Goal: Book appointment/travel/reservation

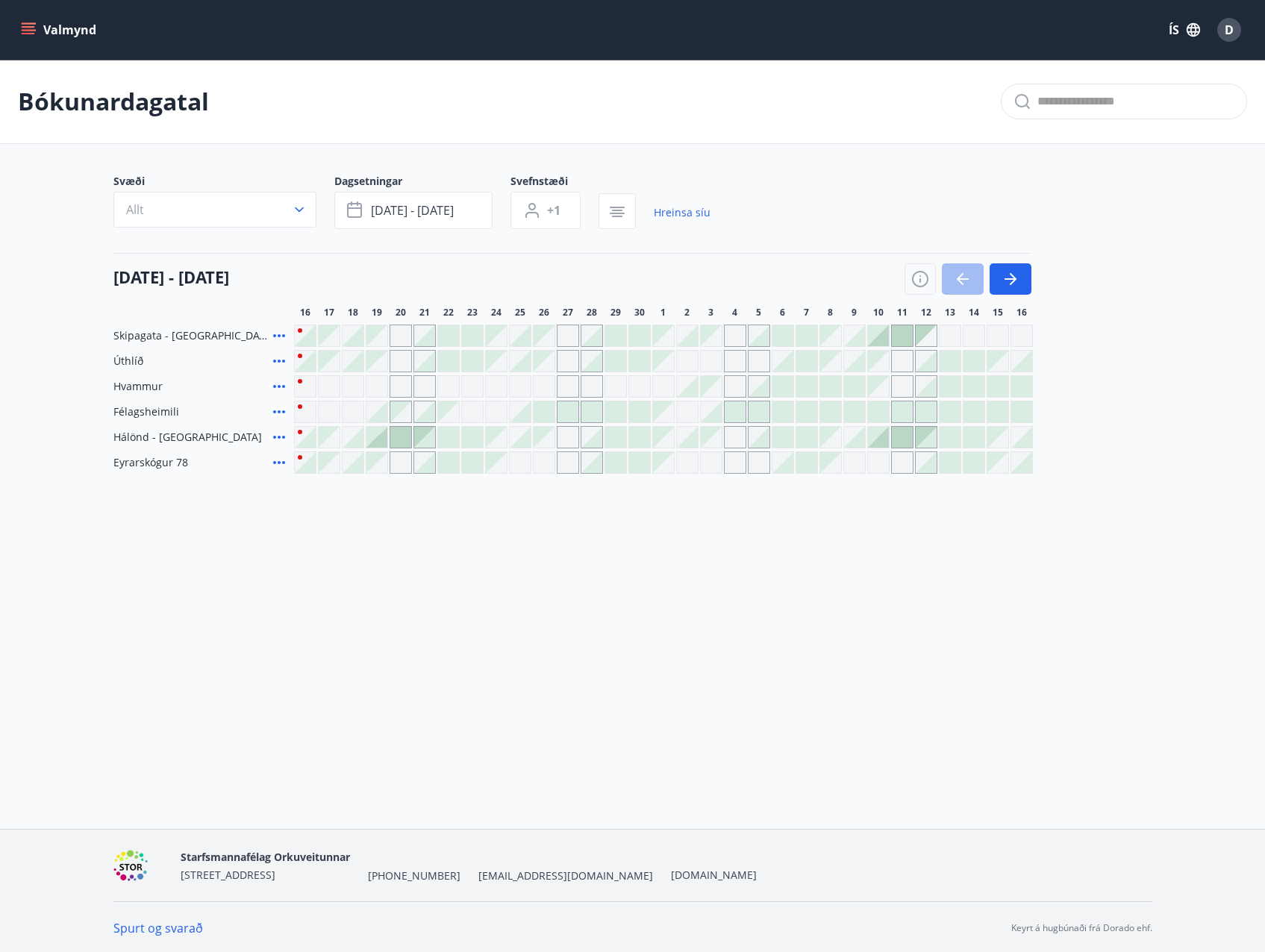
click at [56, 30] on button "Valmynd" at bounding box center [59, 30] width 85 height 27
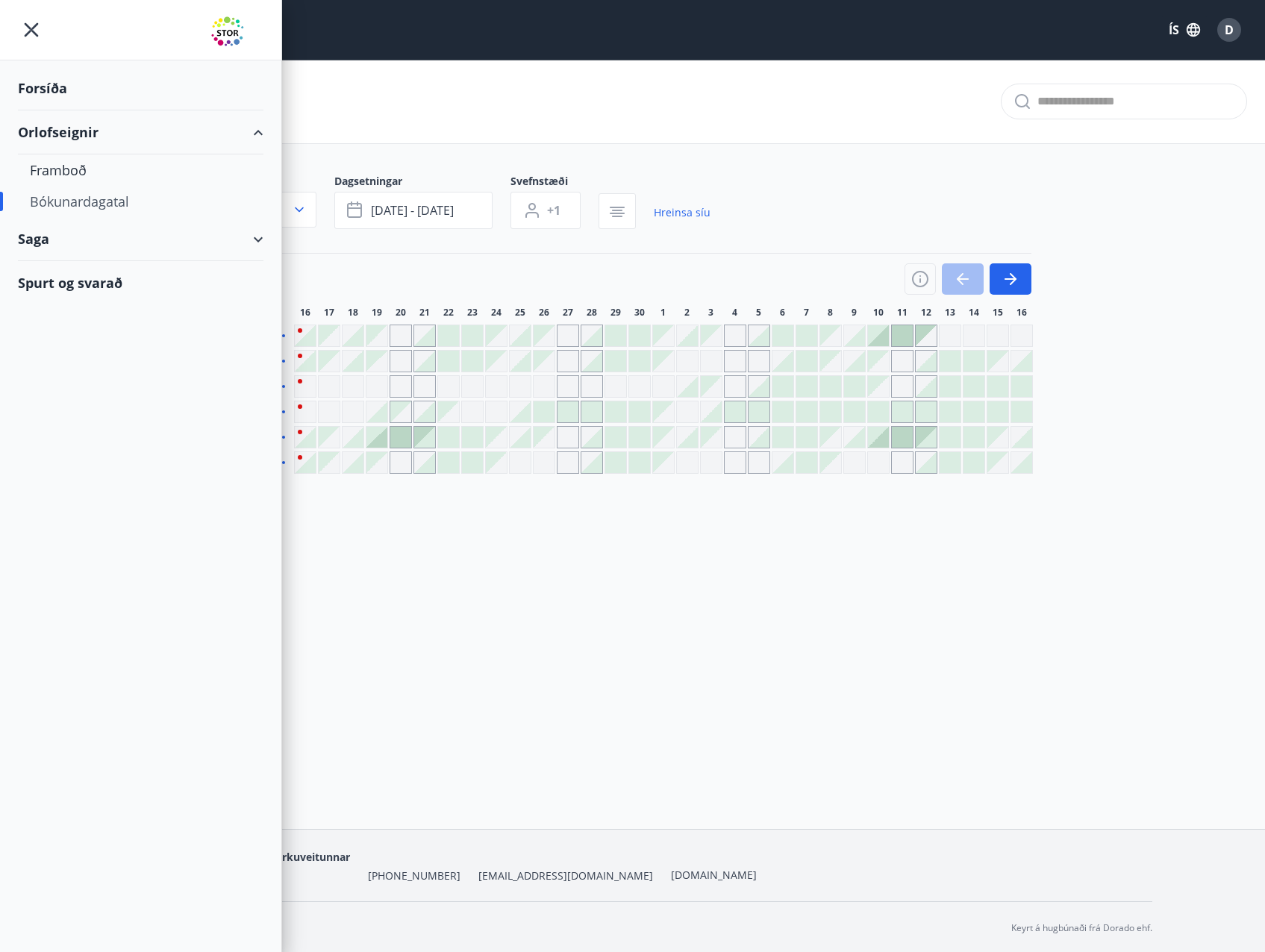
click at [41, 91] on div "Forsíða" at bounding box center [140, 88] width 245 height 44
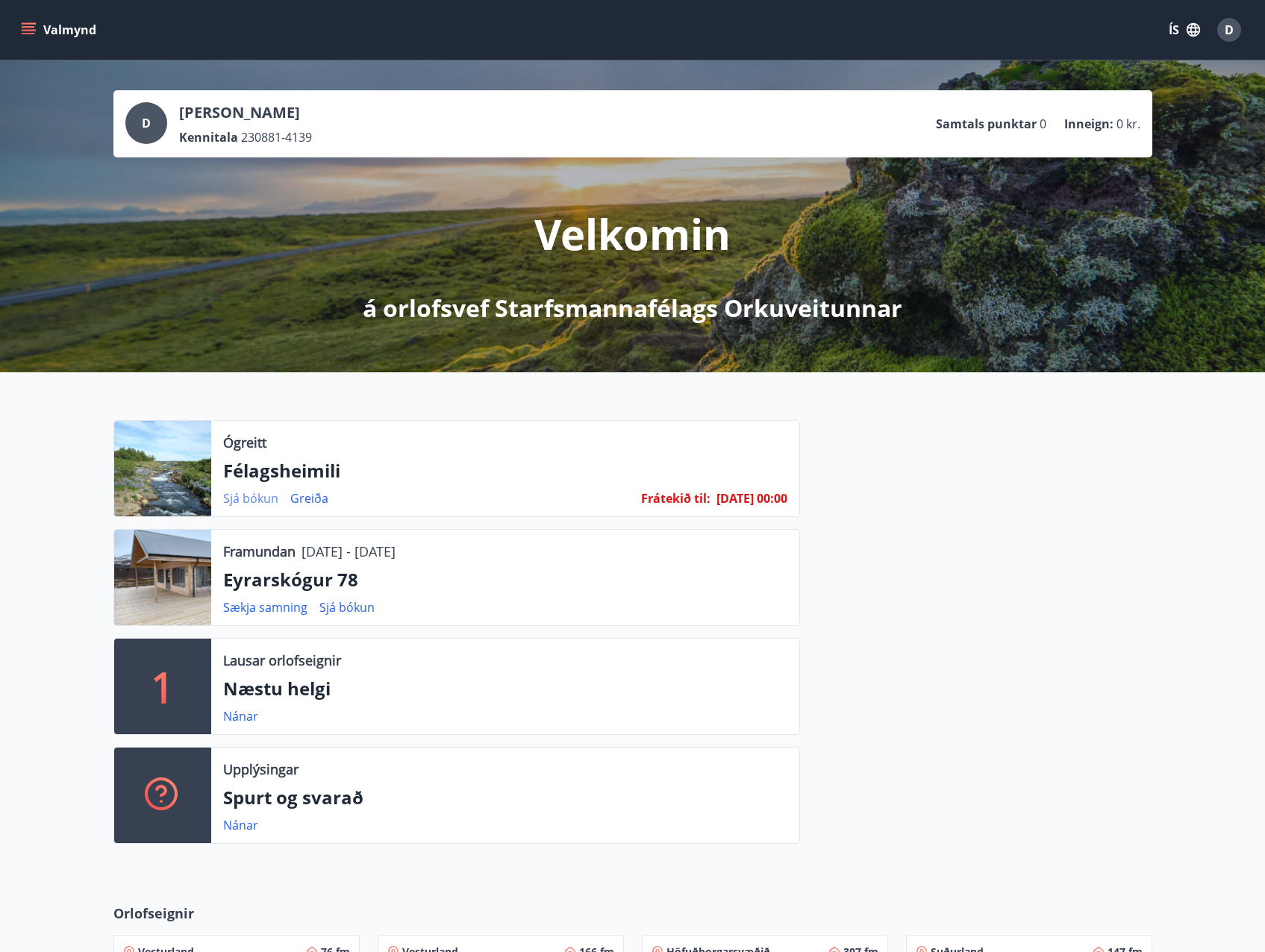
click at [255, 499] on link "Sjá bókun" at bounding box center [250, 497] width 56 height 17
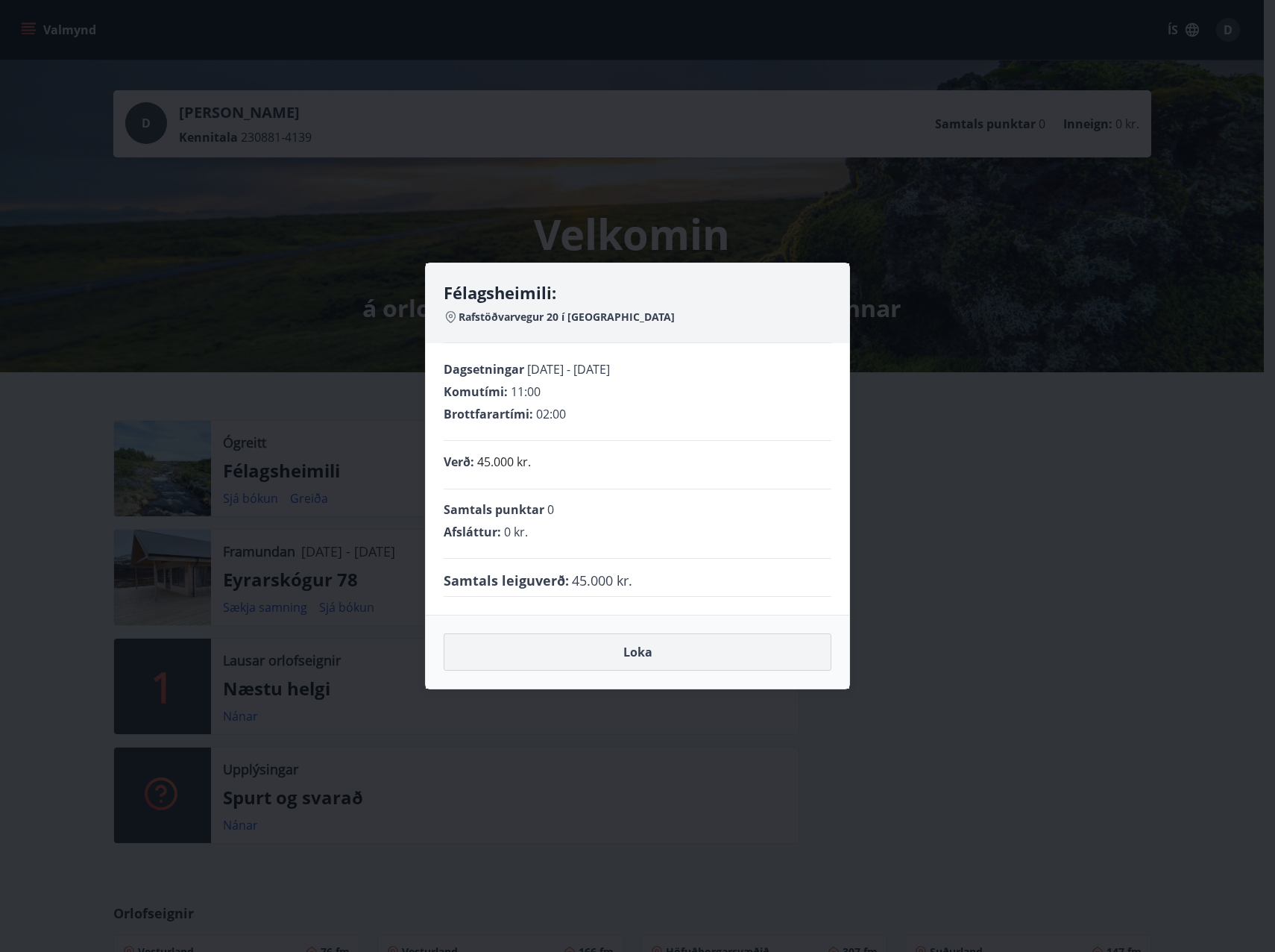
click at [621, 660] on button "Loka" at bounding box center [638, 651] width 387 height 37
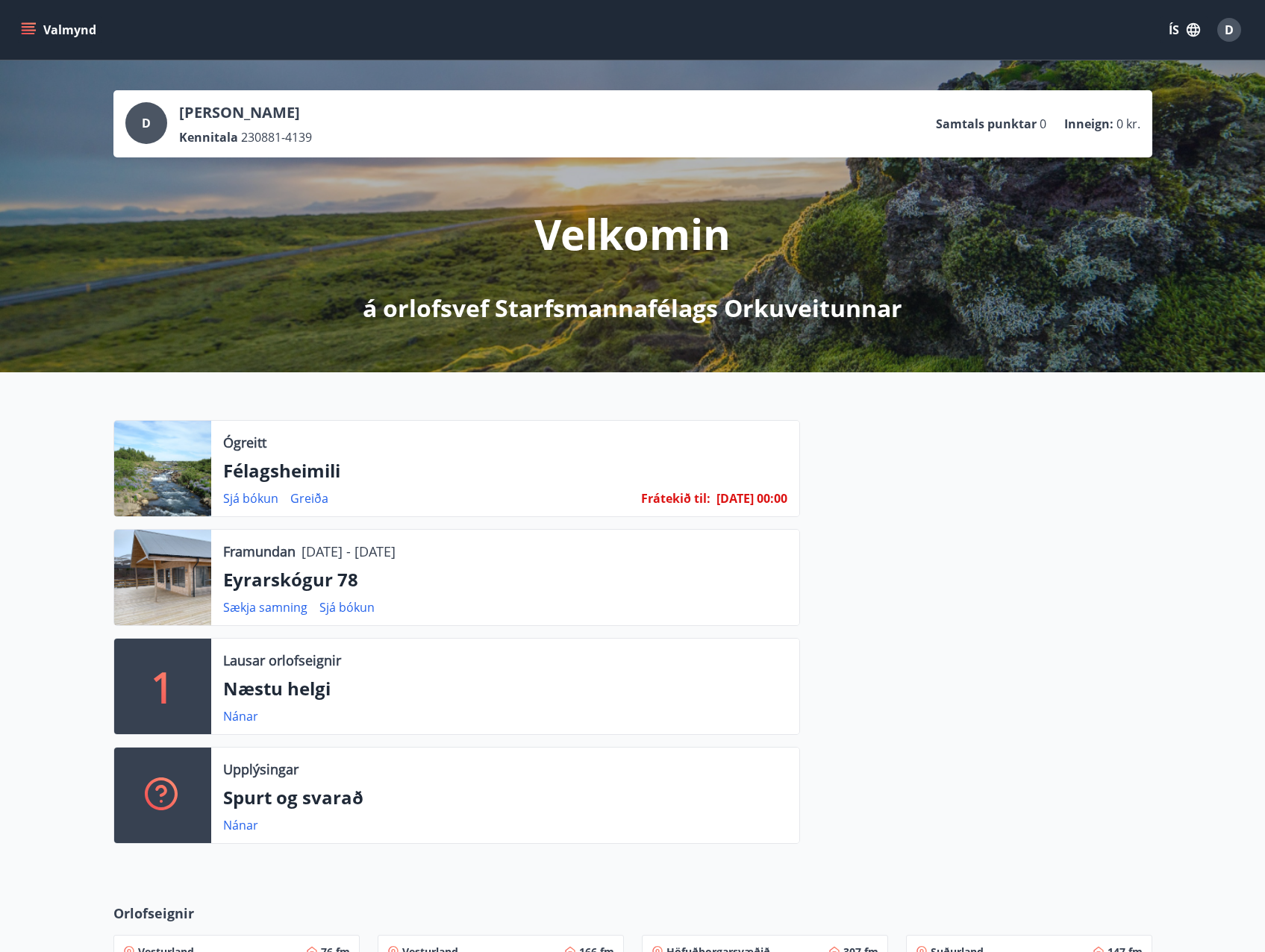
click at [23, 27] on icon "menu" at bounding box center [27, 29] width 15 height 15
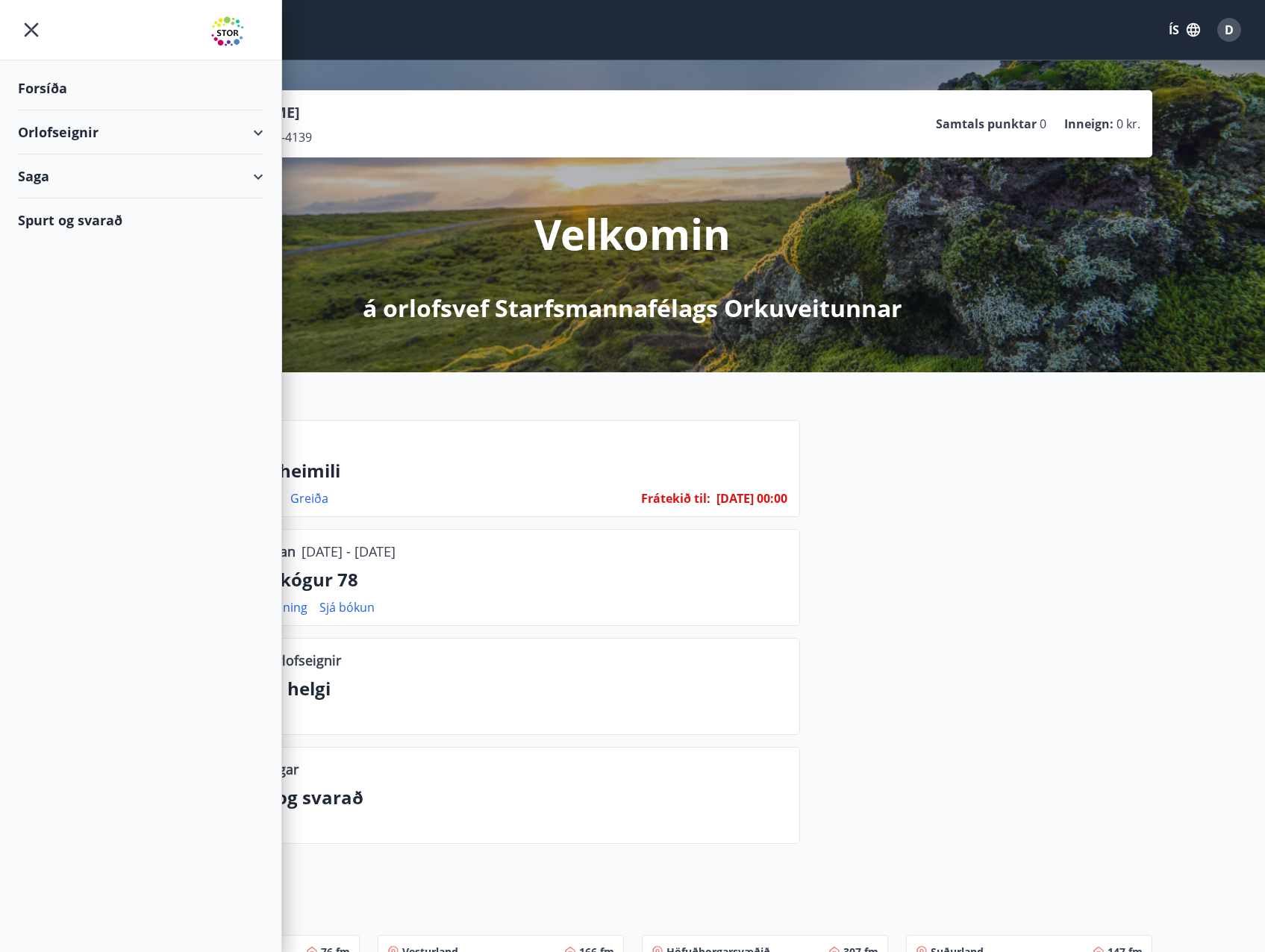
click at [260, 135] on div "Orlofseignir" at bounding box center [140, 131] width 245 height 44
click at [72, 168] on div "Framboð" at bounding box center [141, 170] width 222 height 31
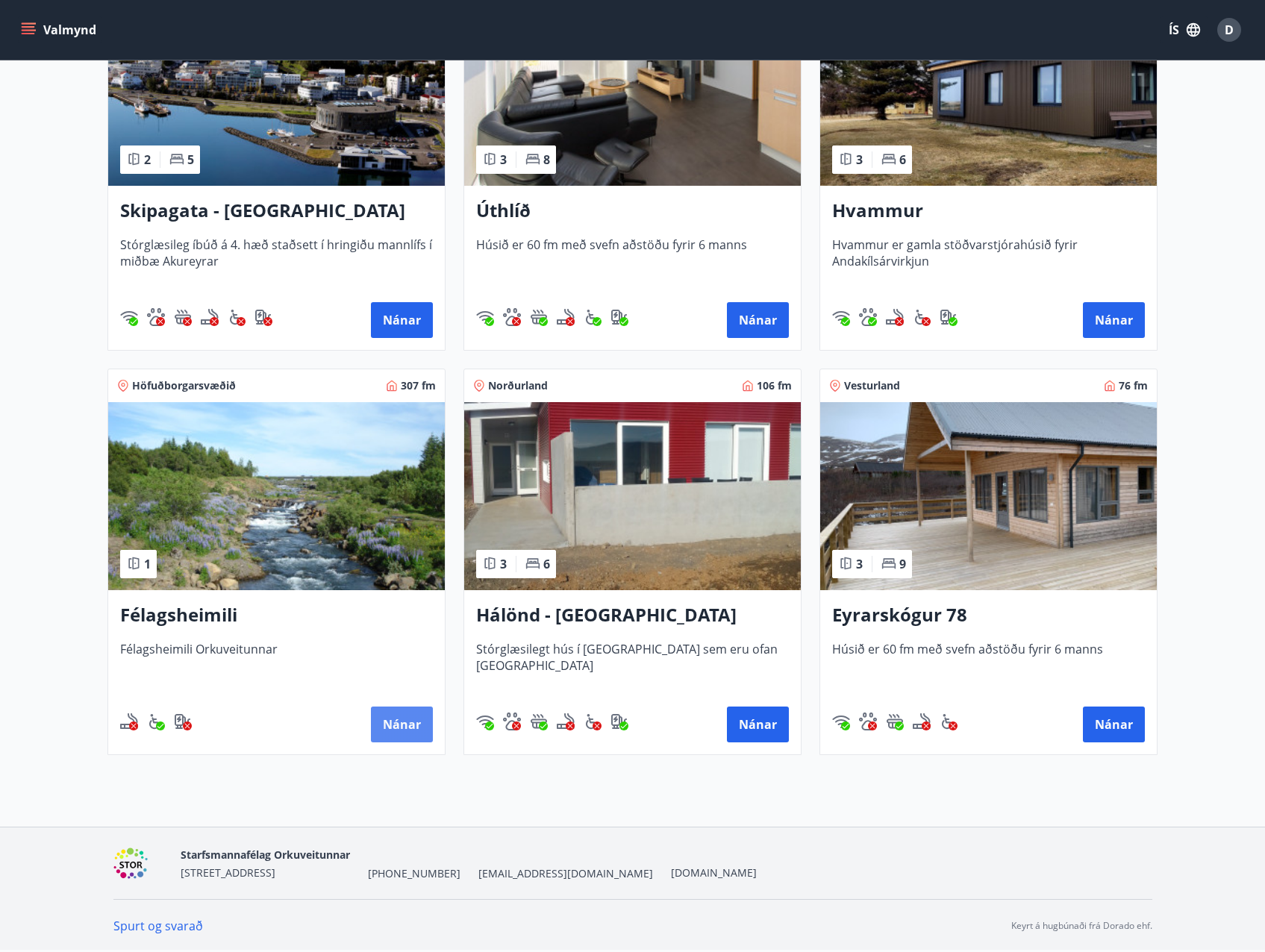
click at [391, 725] on button "Nánar" at bounding box center [402, 723] width 62 height 36
